Goal: Task Accomplishment & Management: Complete application form

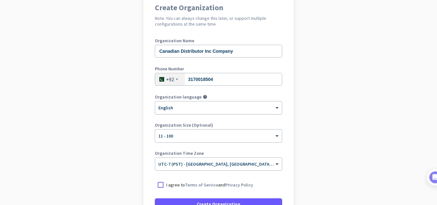
scroll to position [60, 0]
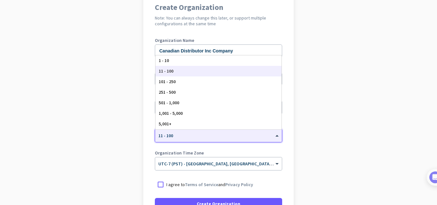
click at [224, 132] on div at bounding box center [218, 133] width 127 height 5
click at [211, 153] on label "Organization Time Zone" at bounding box center [218, 153] width 127 height 4
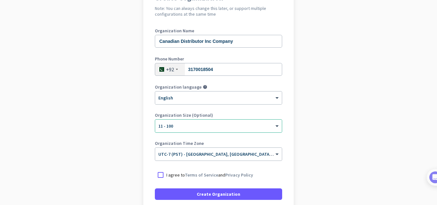
scroll to position [70, 0]
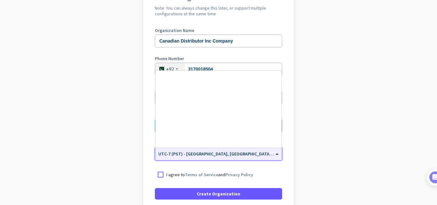
click at [211, 153] on input "text" at bounding box center [211, 151] width 107 height 5
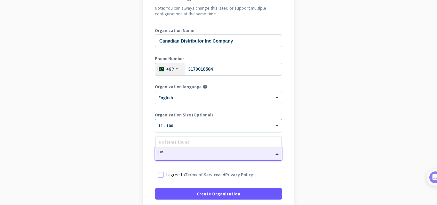
scroll to position [0, 0]
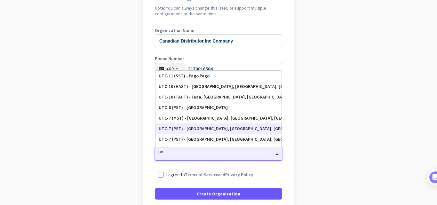
type input "p"
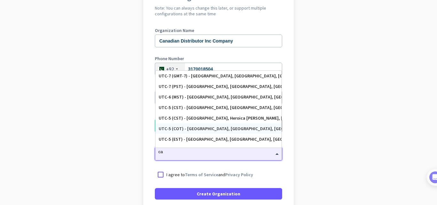
type input "c"
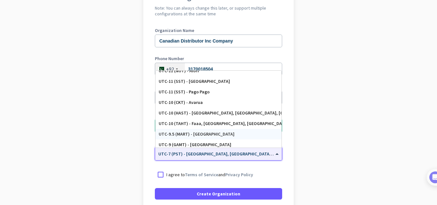
scroll to position [5, 0]
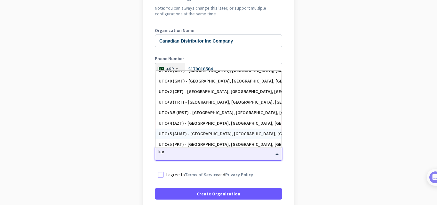
type input "kara"
click at [215, 131] on div "UTC+5 (PKT) - [GEOGRAPHIC_DATA], [GEOGRAPHIC_DATA], [GEOGRAPHIC_DATA], [GEOGRAP…" at bounding box center [219, 133] width 120 height 5
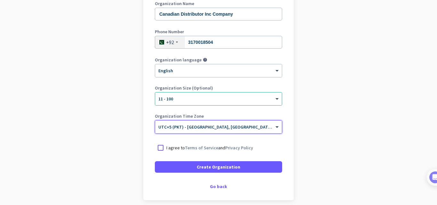
scroll to position [97, 0]
click at [186, 146] on link "Terms of Service" at bounding box center [201, 147] width 33 height 6
click at [159, 148] on div at bounding box center [161, 148] width 12 height 12
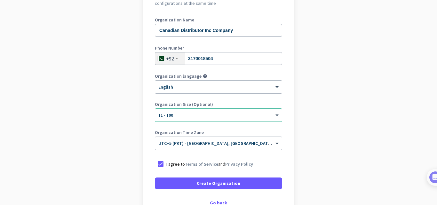
scroll to position [91, 0]
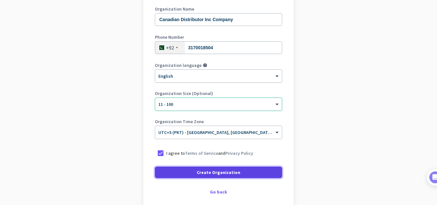
click at [206, 169] on span "Create Organization" at bounding box center [218, 172] width 43 height 6
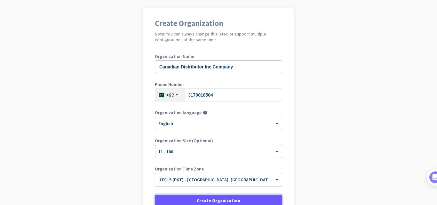
scroll to position [82, 0]
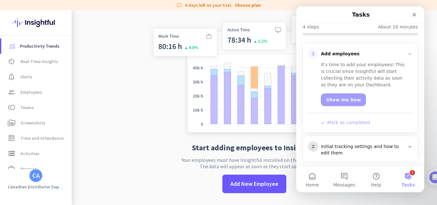
scroll to position [67, 0]
click at [343, 99] on link "Show me how" at bounding box center [343, 99] width 45 height 13
